Goal: Find specific page/section: Find specific page/section

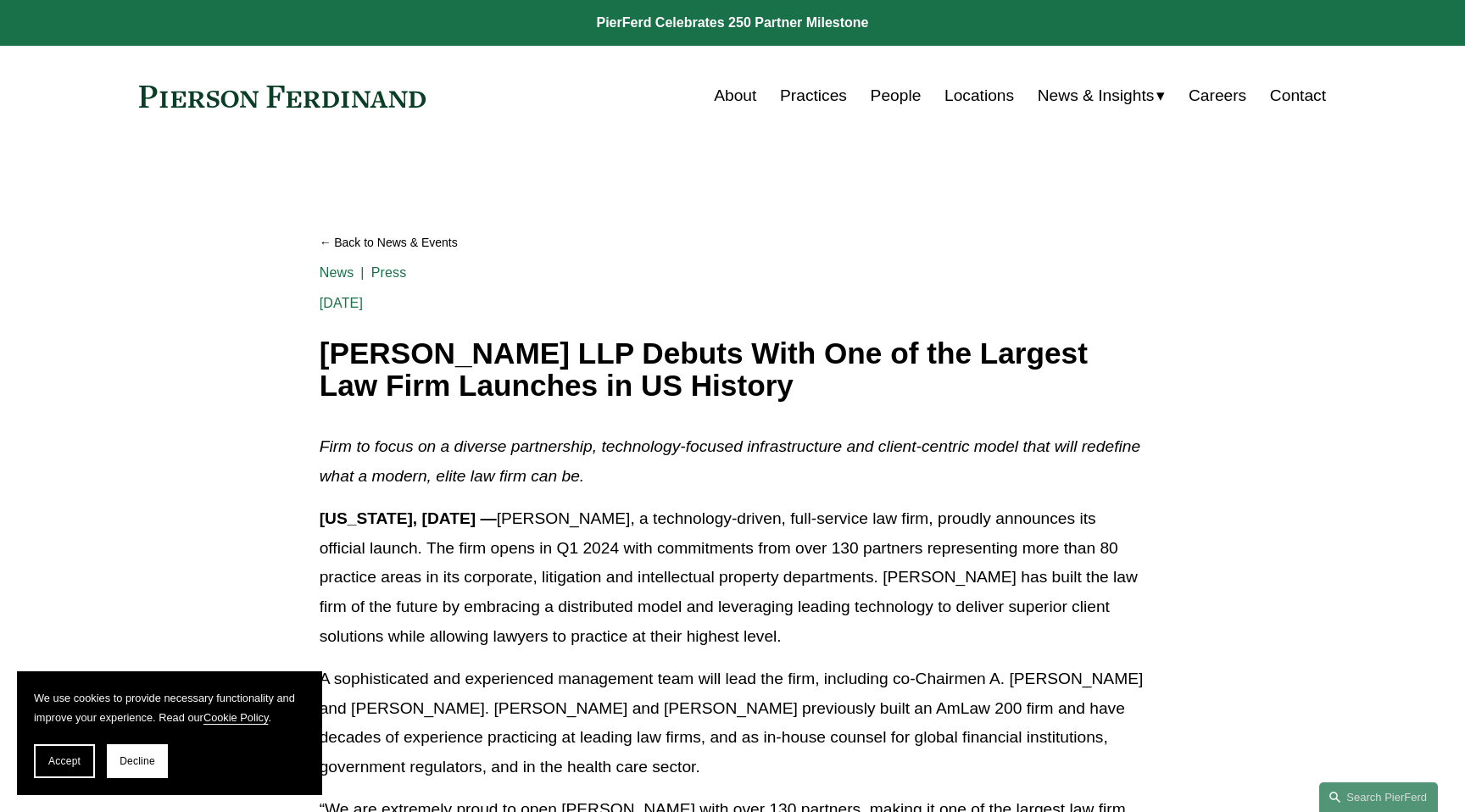
click at [885, 102] on link "People" at bounding box center [896, 96] width 51 height 33
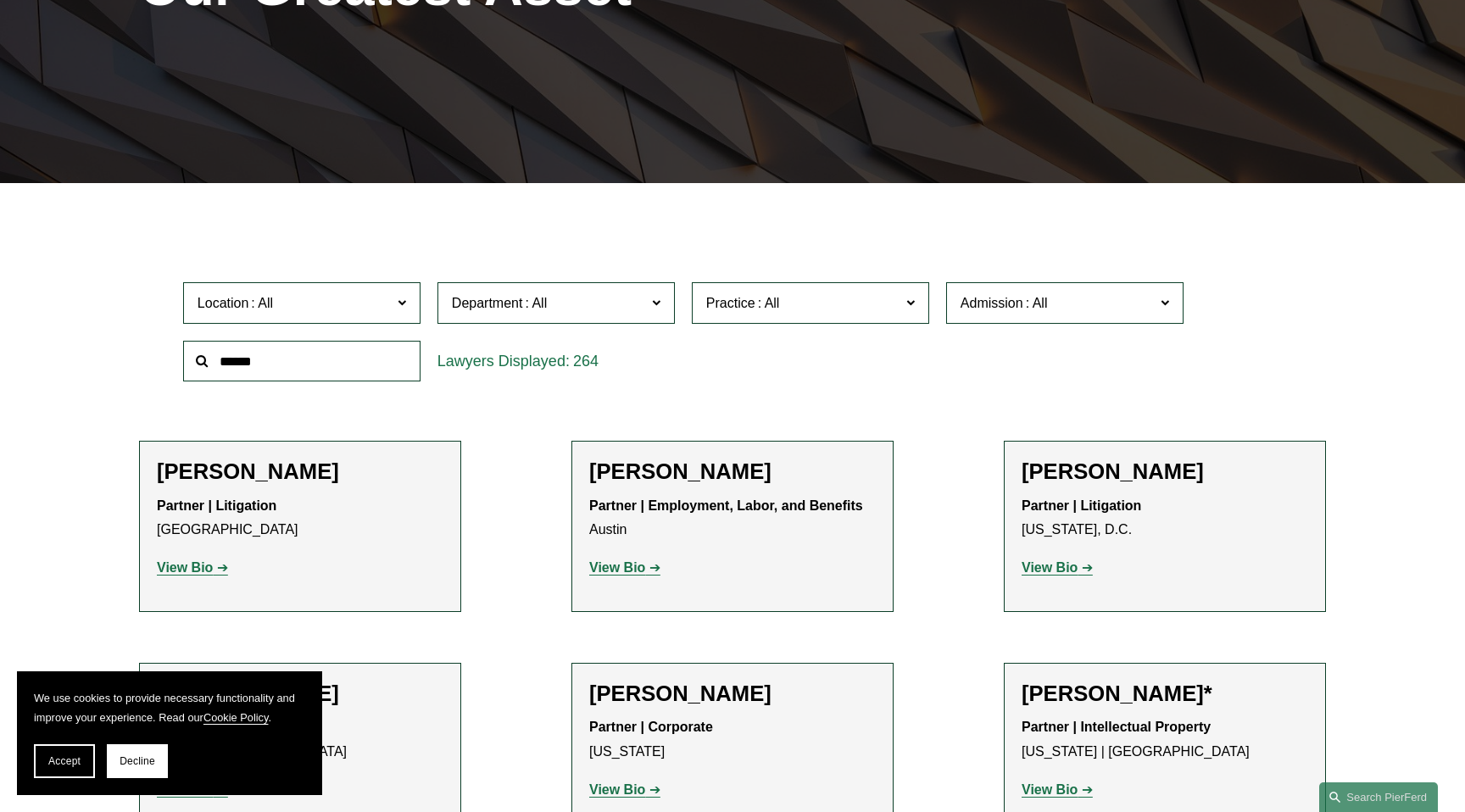
scroll to position [337, 0]
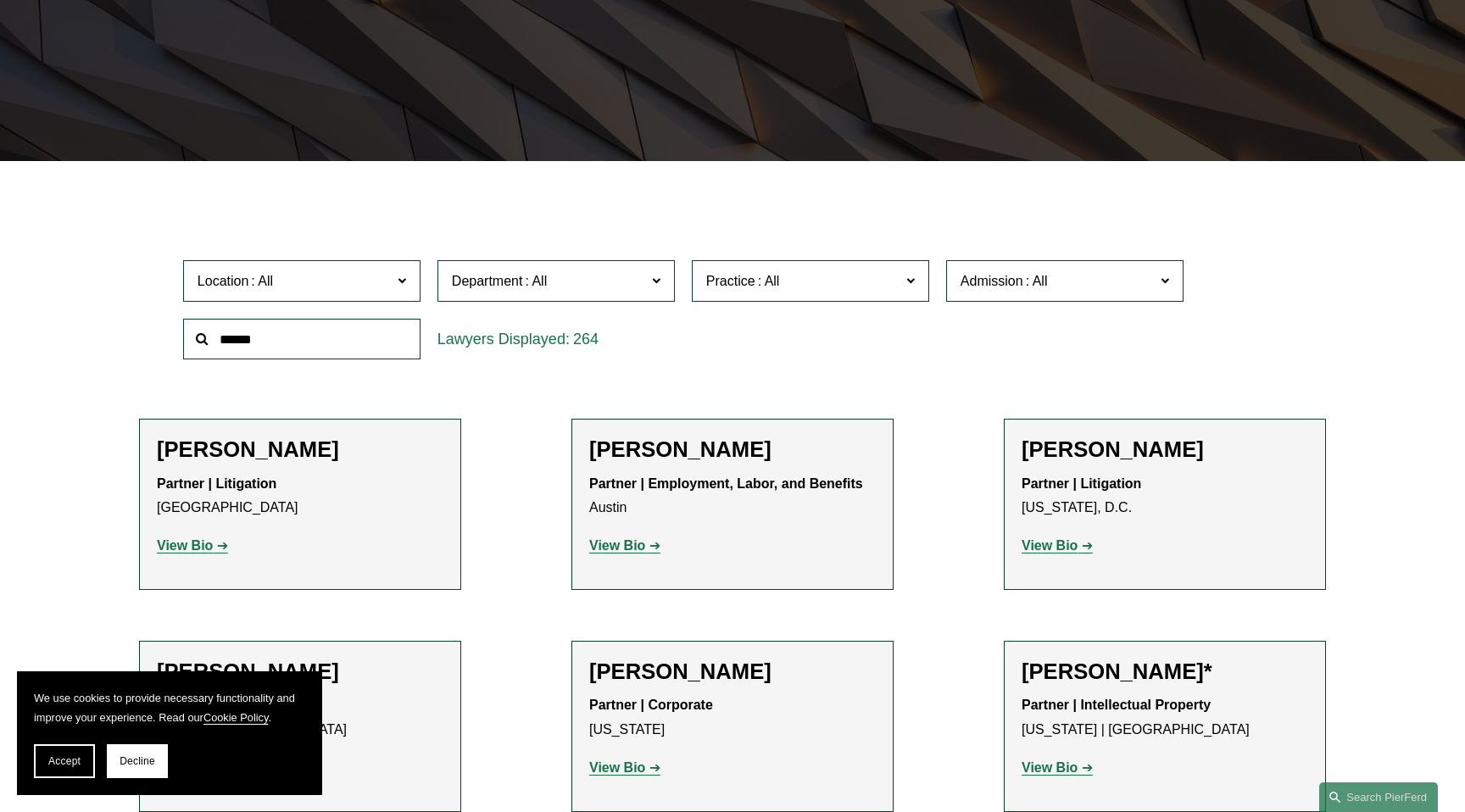
click at [268, 349] on input "text" at bounding box center [302, 339] width 237 height 42
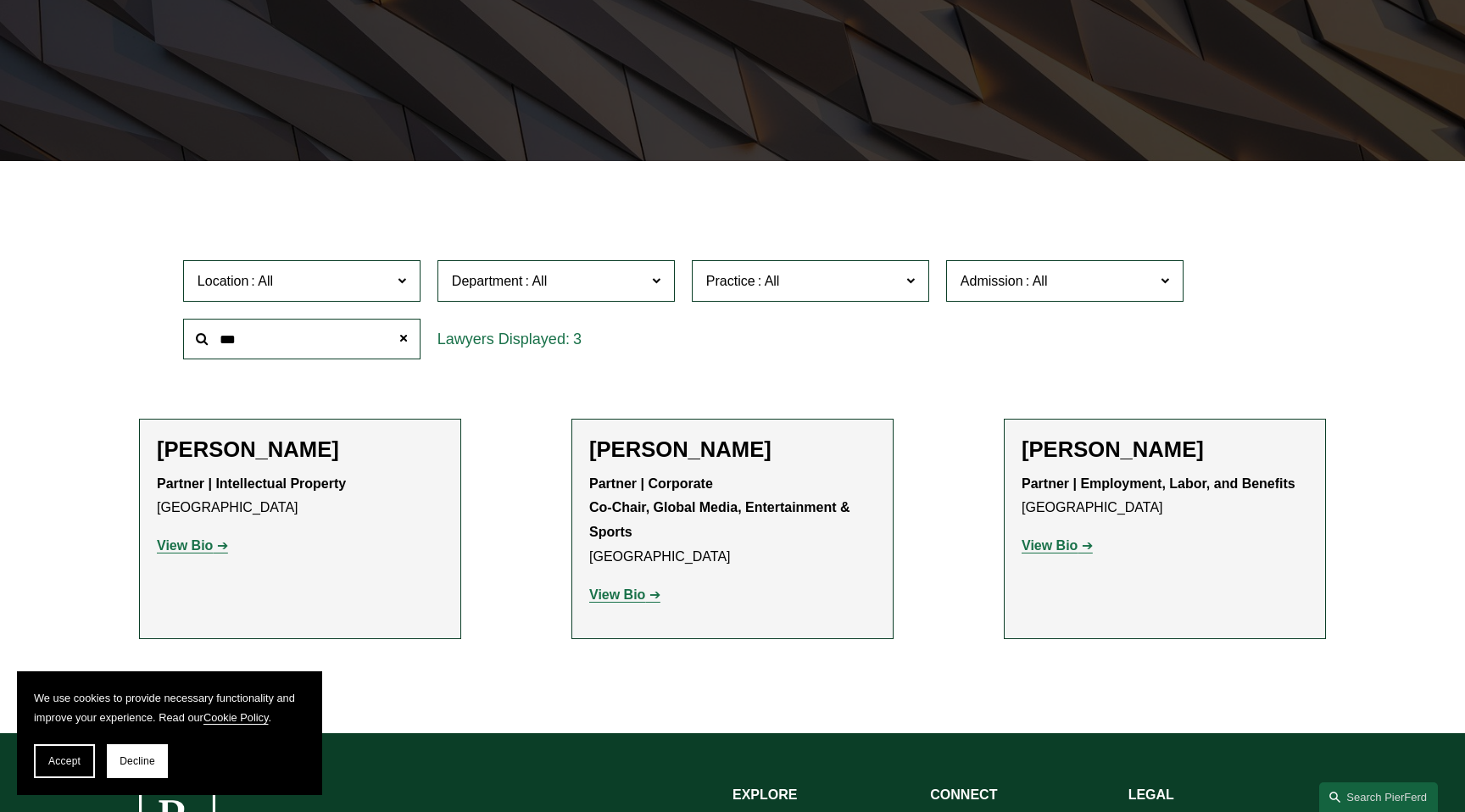
type input "***"
click at [174, 546] on strong "View Bio" at bounding box center [184, 545] width 56 height 14
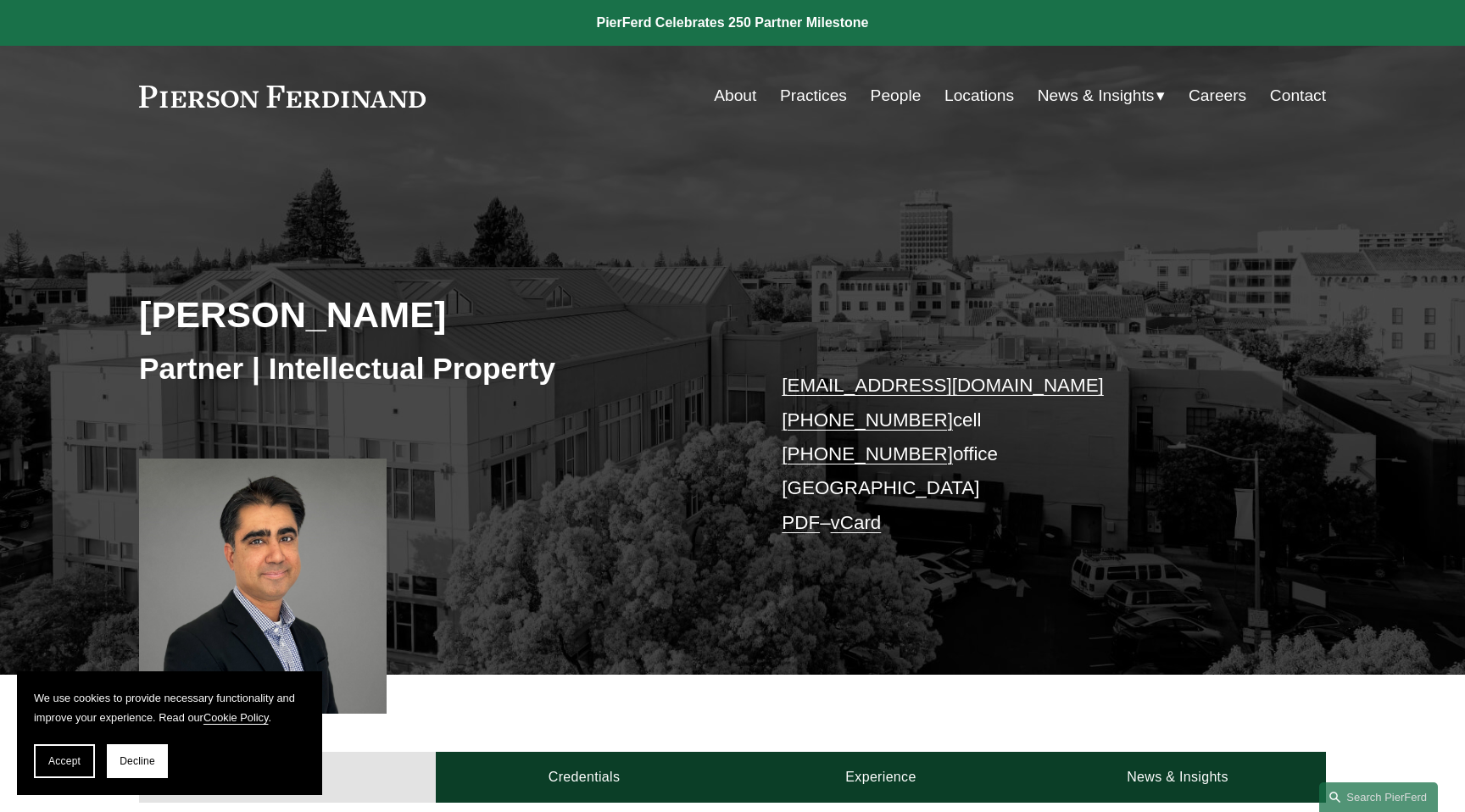
click at [723, 99] on link "About" at bounding box center [735, 96] width 43 height 33
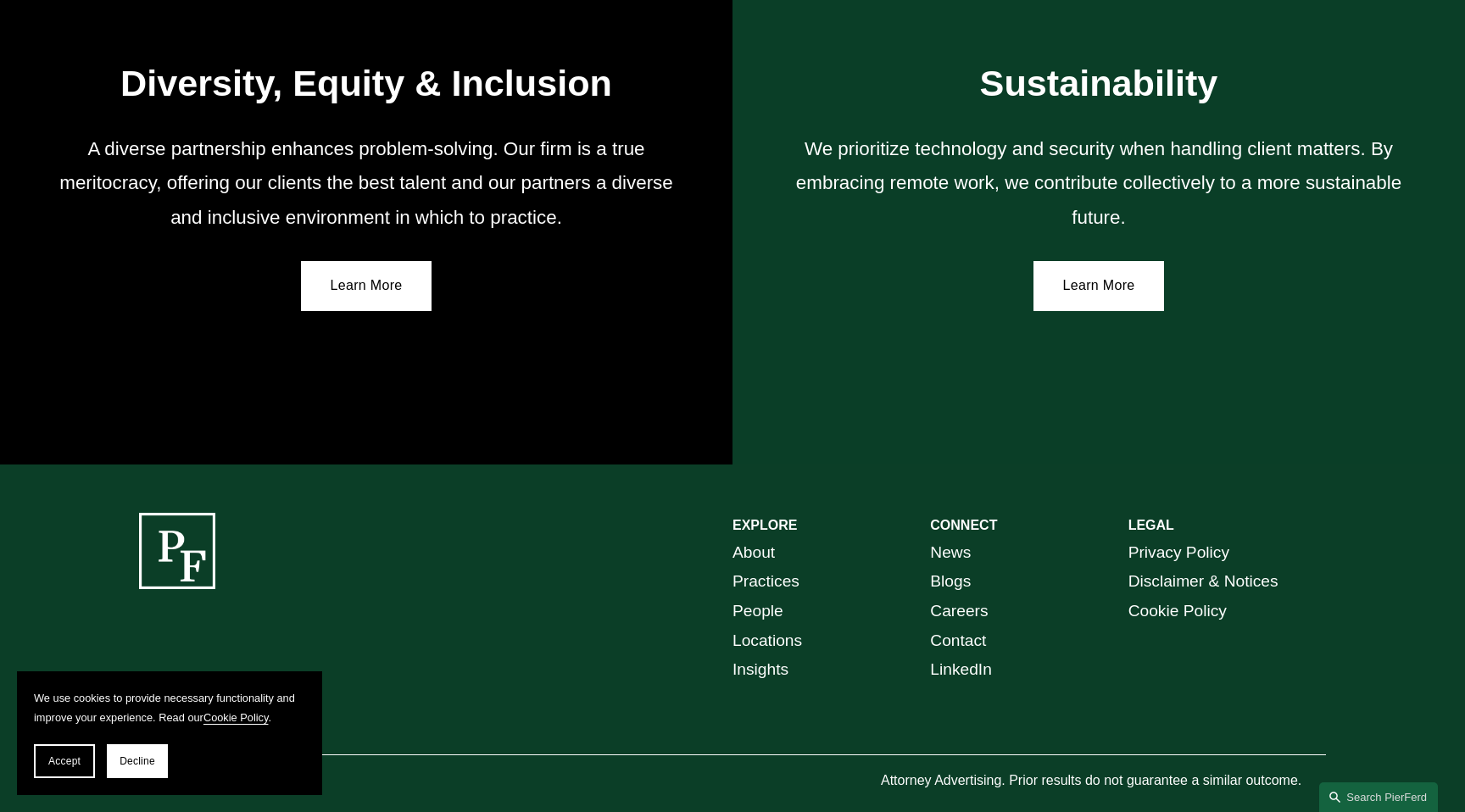
scroll to position [3002, 0]
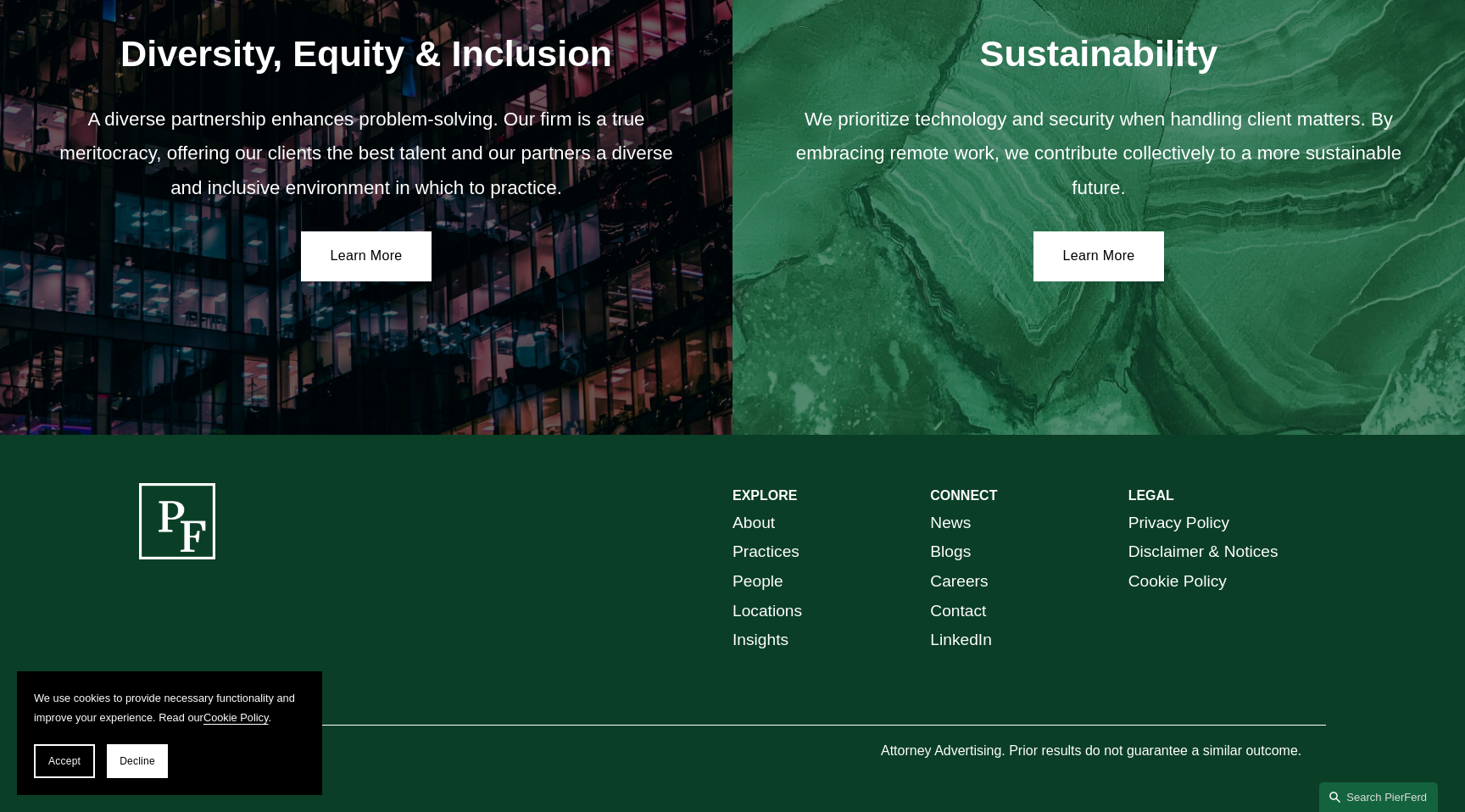
click at [783, 617] on link "Locations" at bounding box center [766, 612] width 70 height 30
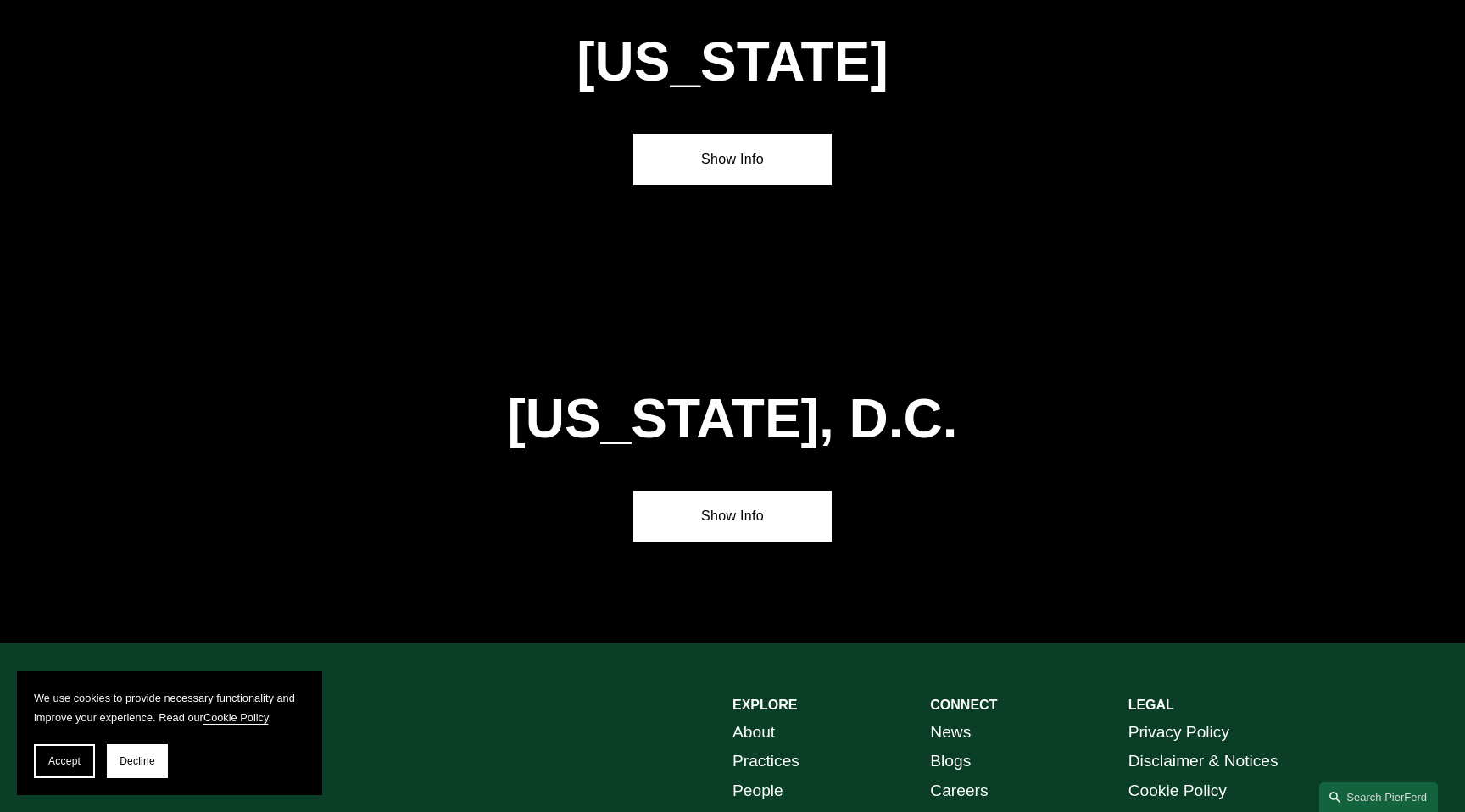
scroll to position [7115, 0]
